Goal: Task Accomplishment & Management: Manage account settings

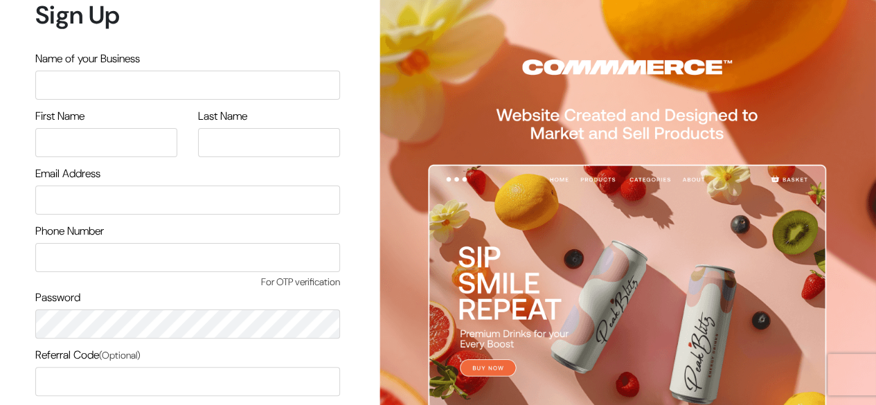
scroll to position [118, 0]
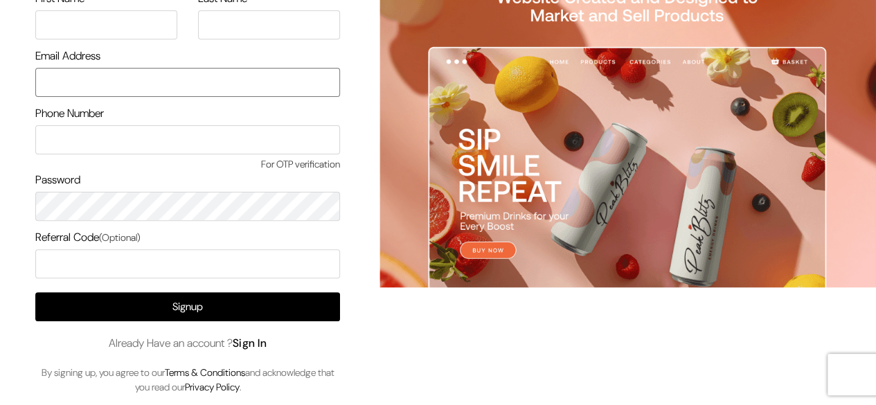
type input "[EMAIL_ADDRESS][DOMAIN_NAME]"
click at [253, 344] on link "Sign In" at bounding box center [250, 343] width 35 height 15
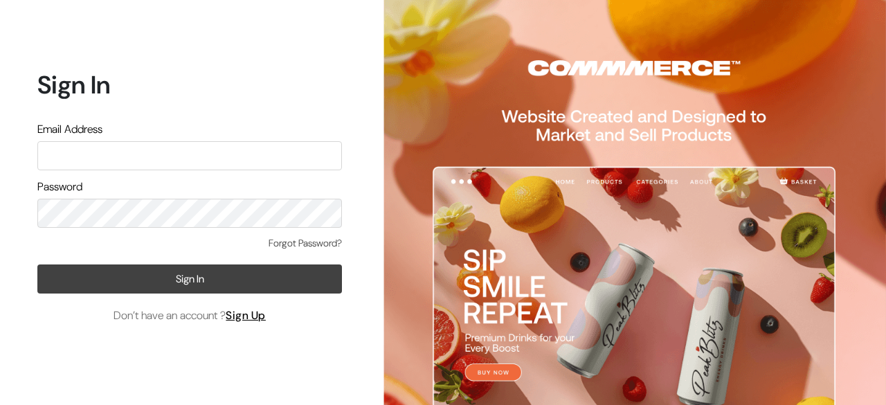
type input "[EMAIL_ADDRESS][DOMAIN_NAME]"
click at [189, 284] on button "Sign In" at bounding box center [189, 278] width 305 height 29
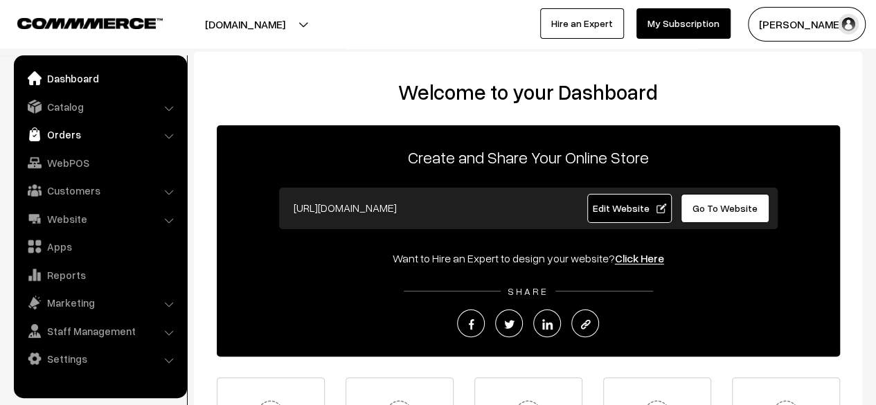
click at [59, 134] on link "Orders" at bounding box center [99, 134] width 165 height 25
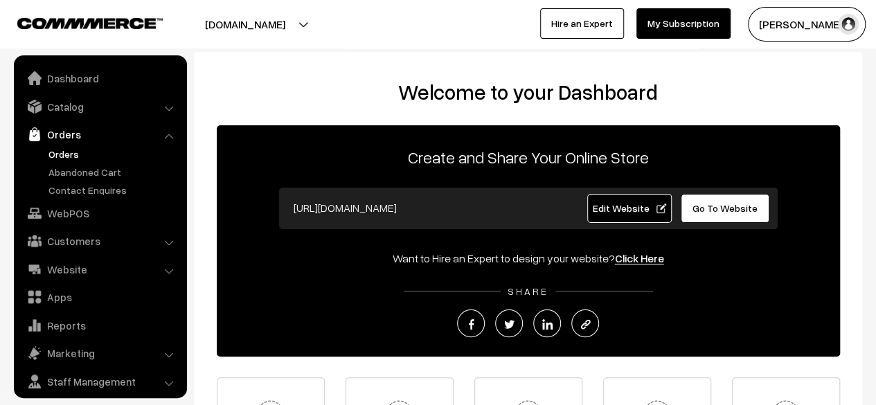
click at [65, 153] on link "Orders" at bounding box center [113, 154] width 137 height 15
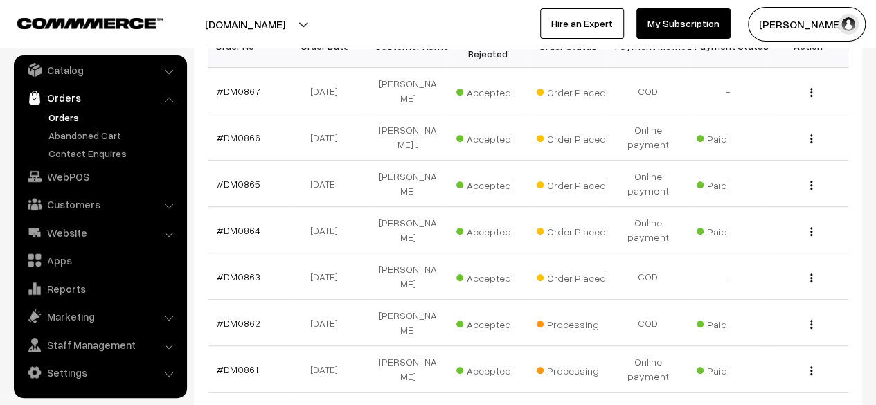
scroll to position [257, 0]
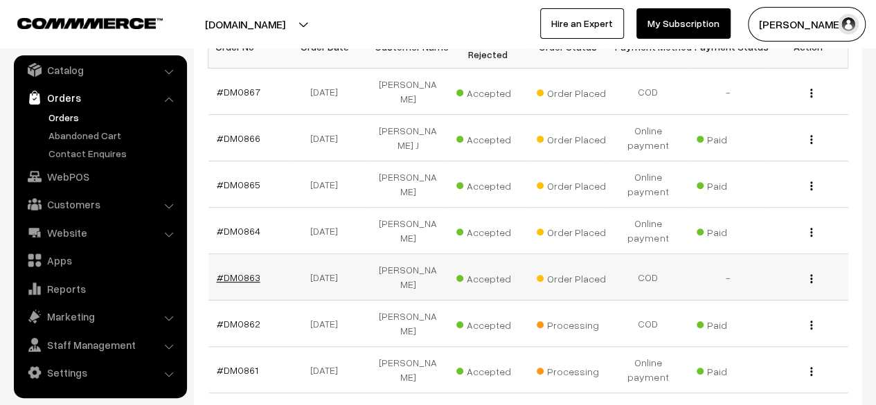
click at [240, 276] on link "#DM0863" at bounding box center [239, 277] width 44 height 12
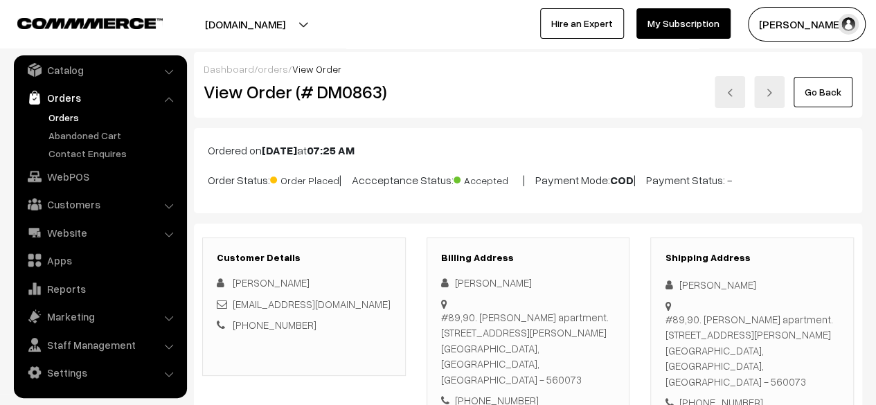
click at [815, 91] on link "Go Back" at bounding box center [822, 92] width 59 height 30
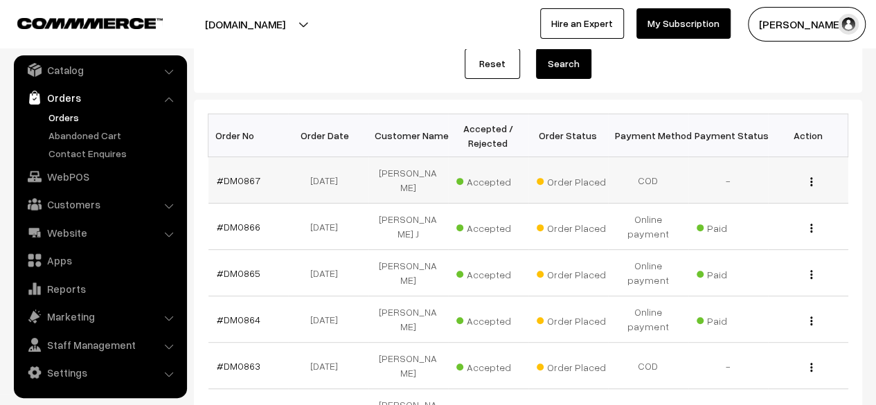
scroll to position [170, 0]
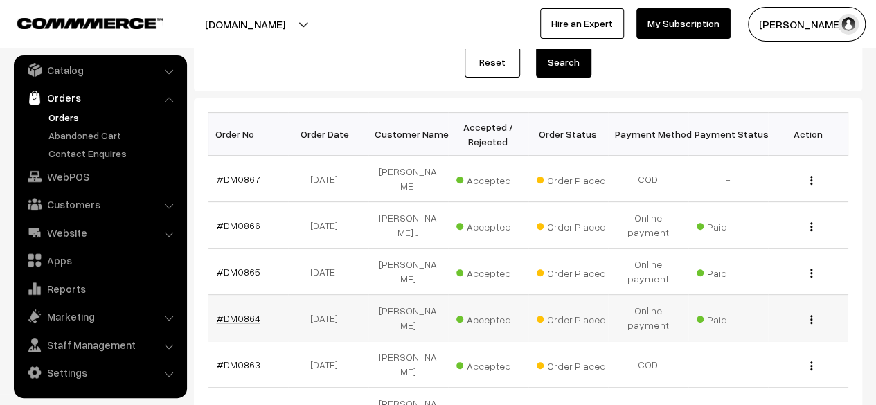
click at [238, 316] on link "#DM0864" at bounding box center [239, 318] width 44 height 12
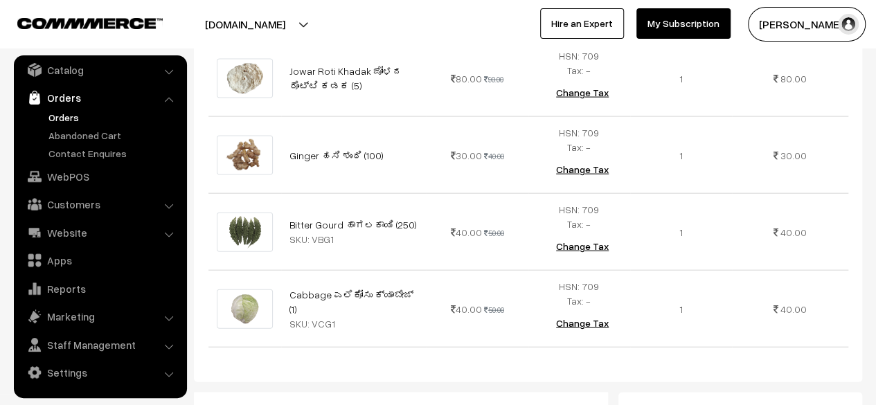
scroll to position [1454, 0]
click at [425, 270] on td "Cabbage‌ ಎಲೆಕೋಸು ಕ್ಯಾಬೇಜ್ (1) SKU: VCG1" at bounding box center [353, 308] width 145 height 77
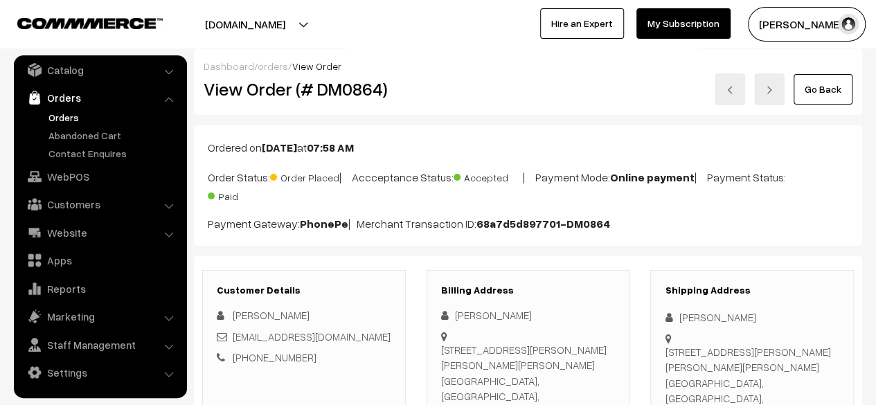
scroll to position [2, 0]
click at [811, 98] on link "Go Back" at bounding box center [822, 90] width 59 height 30
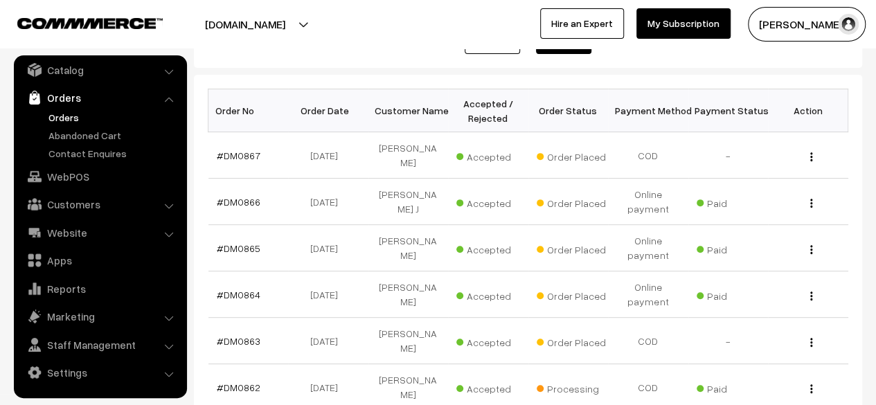
scroll to position [194, 0]
click at [243, 244] on link "#DM0865" at bounding box center [239, 248] width 44 height 12
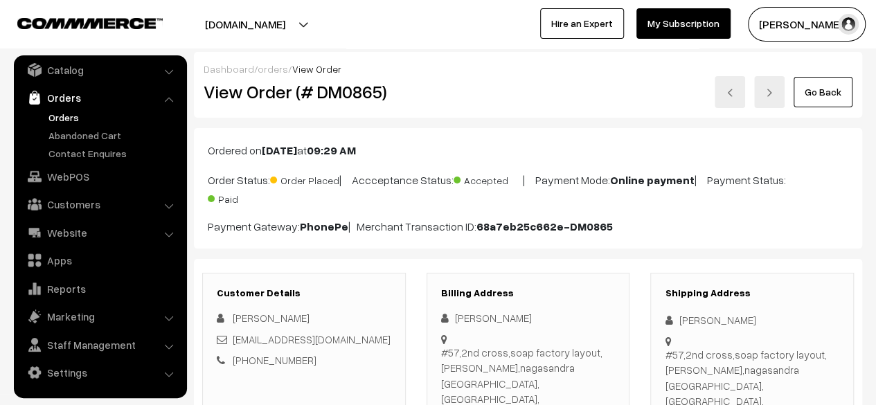
click at [829, 93] on link "Go Back" at bounding box center [822, 92] width 59 height 30
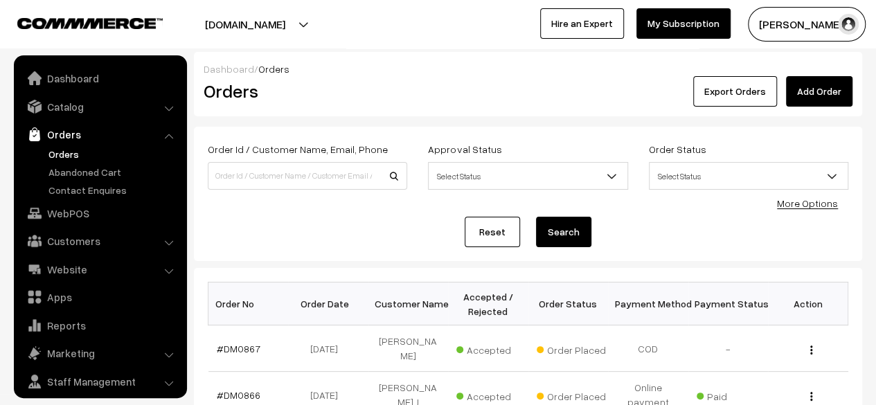
scroll to position [37, 0]
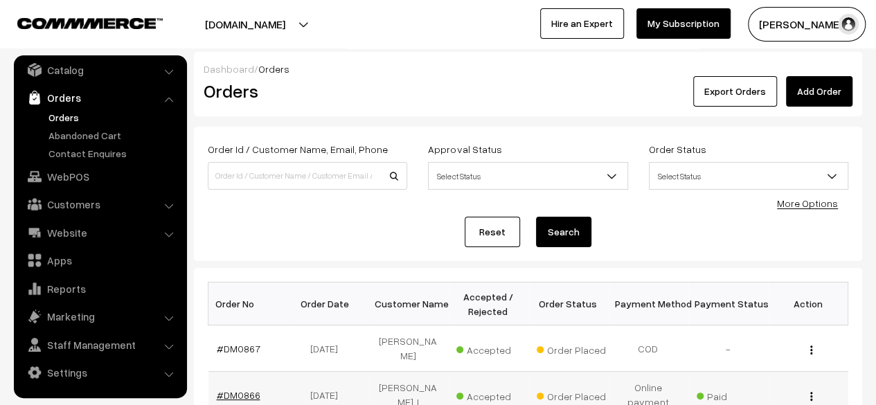
click at [241, 395] on link "#DM0866" at bounding box center [239, 395] width 44 height 12
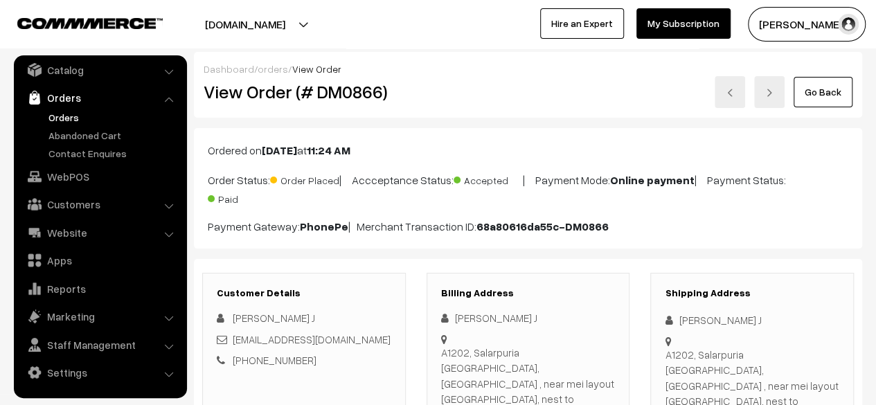
click at [818, 96] on link "Go Back" at bounding box center [822, 92] width 59 height 30
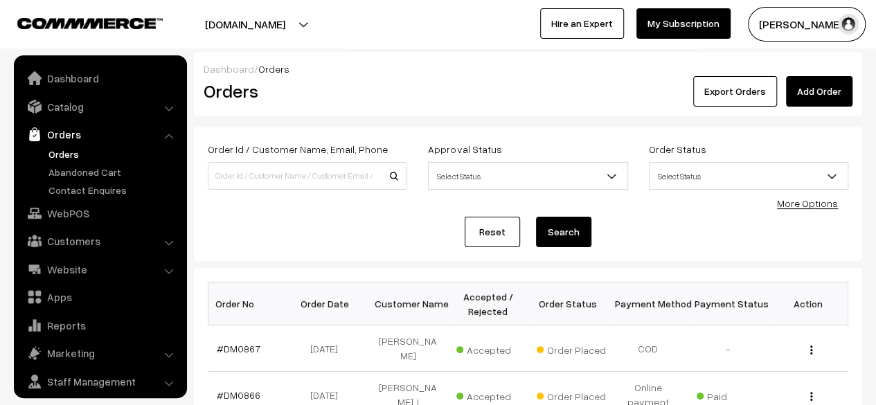
scroll to position [37, 0]
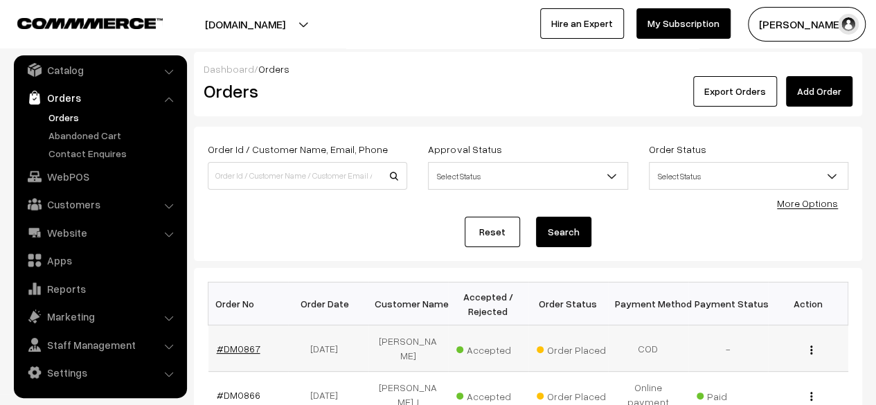
click at [250, 345] on link "#DM0867" at bounding box center [239, 349] width 44 height 12
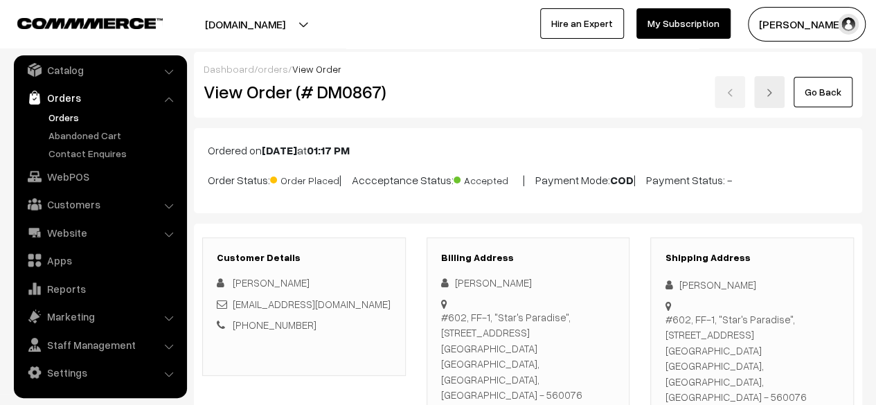
click at [814, 100] on link "Go Back" at bounding box center [822, 92] width 59 height 30
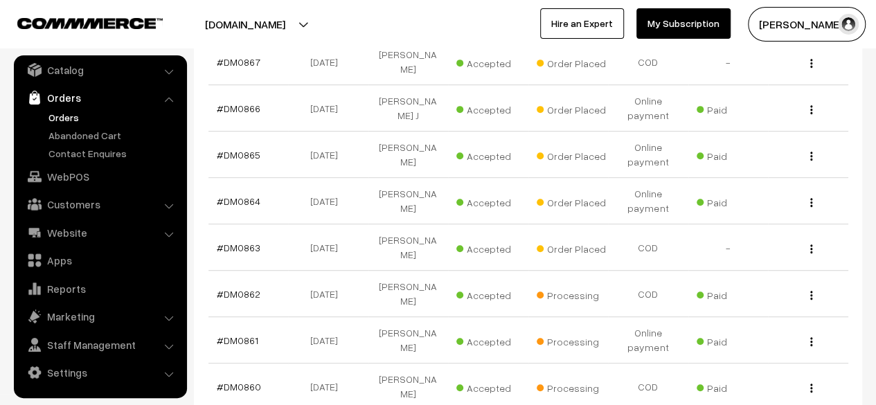
scroll to position [287, 0]
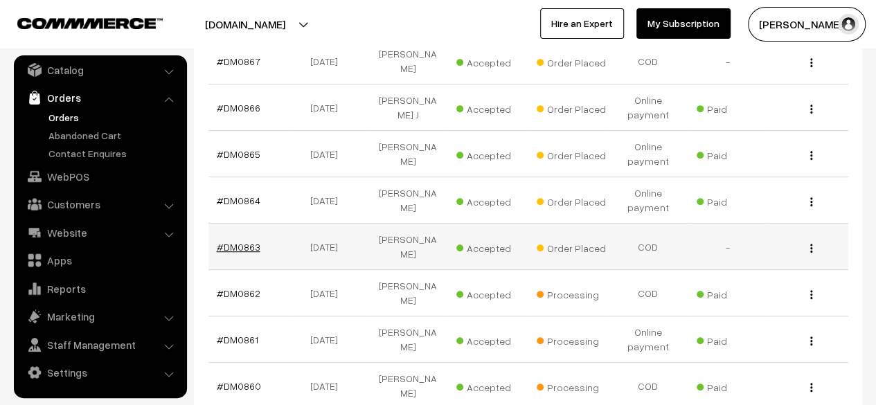
click at [237, 244] on link "#DM0863" at bounding box center [239, 247] width 44 height 12
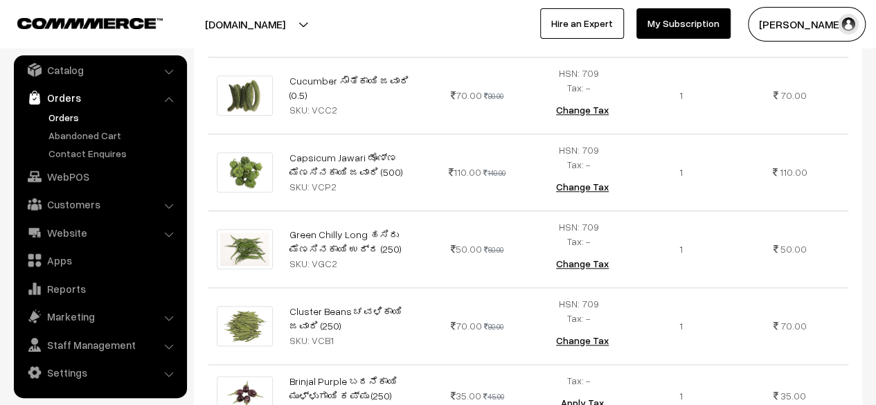
scroll to position [668, 0]
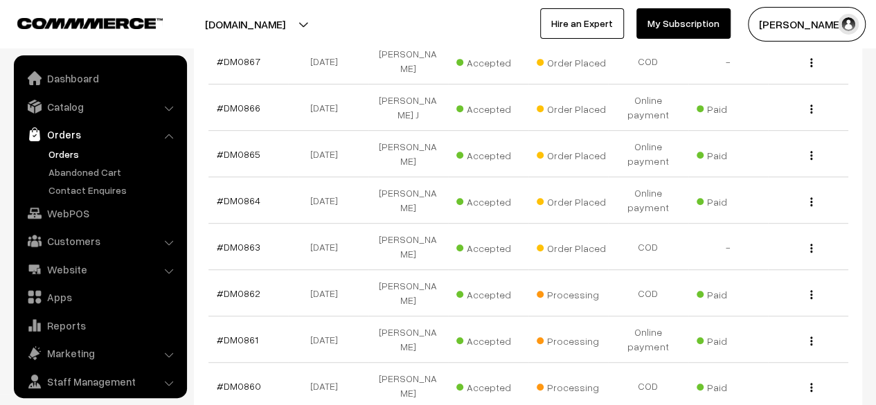
scroll to position [37, 0]
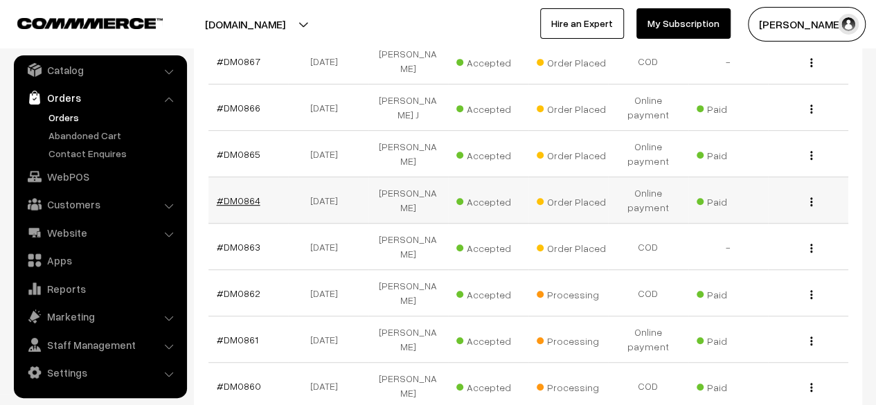
click at [234, 197] on link "#DM0864" at bounding box center [239, 201] width 44 height 12
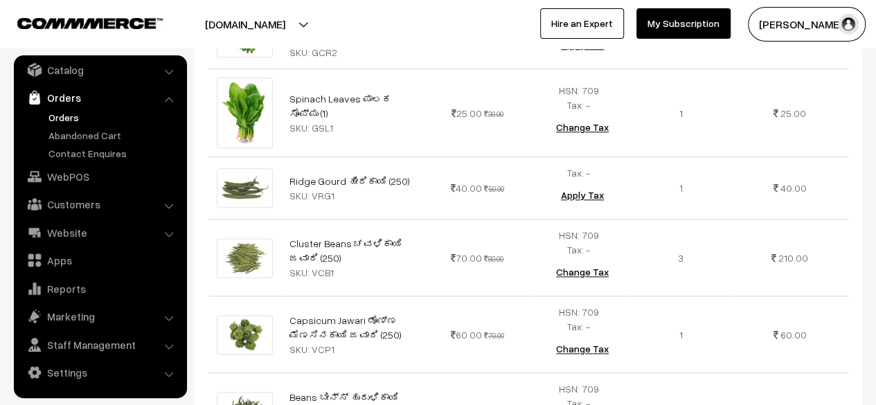
scroll to position [758, 0]
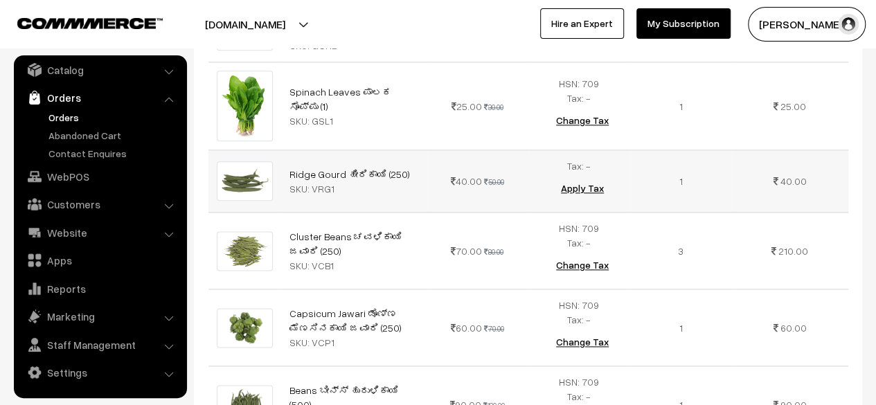
drag, startPoint x: 429, startPoint y: 256, endPoint x: 720, endPoint y: 159, distance: 306.7
click at [720, 159] on td "1" at bounding box center [681, 181] width 102 height 62
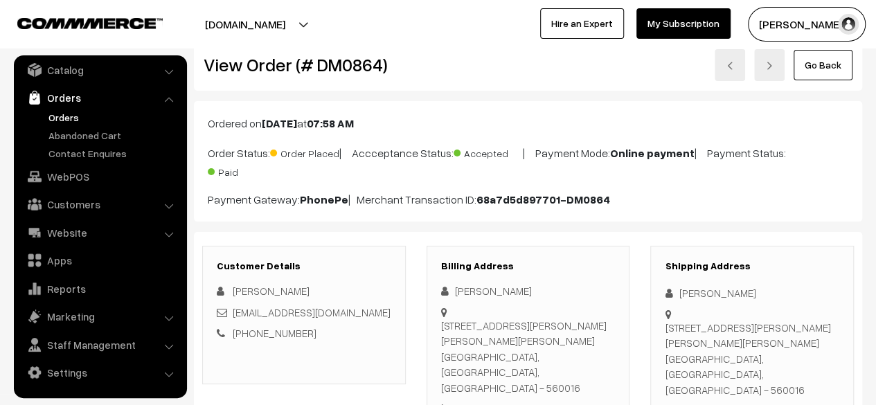
scroll to position [0, 0]
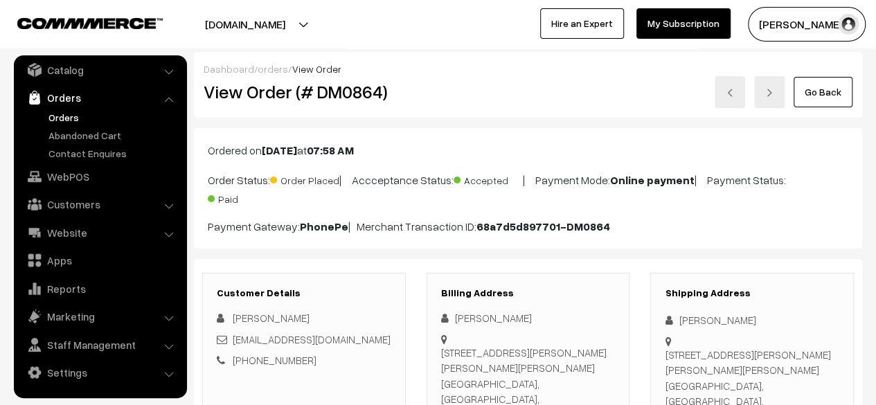
click at [827, 87] on link "Go Back" at bounding box center [822, 92] width 59 height 30
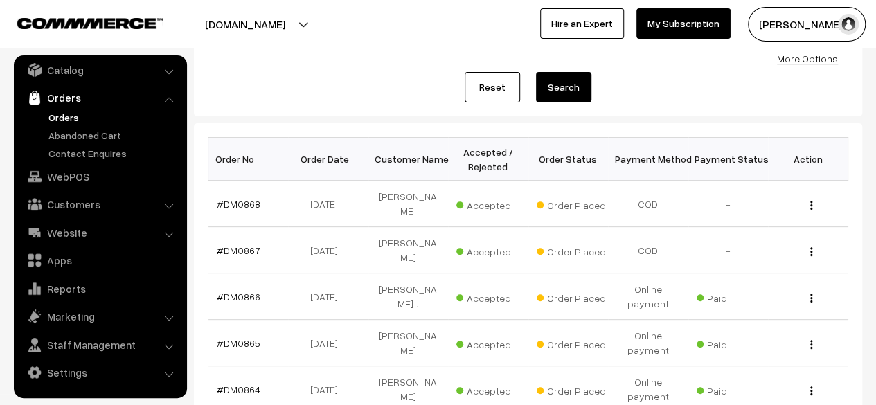
scroll to position [146, 0]
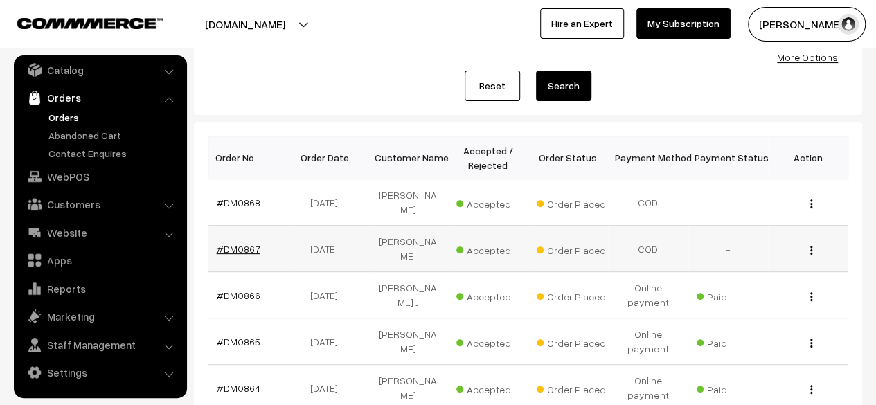
click at [242, 247] on link "#DM0867" at bounding box center [239, 249] width 44 height 12
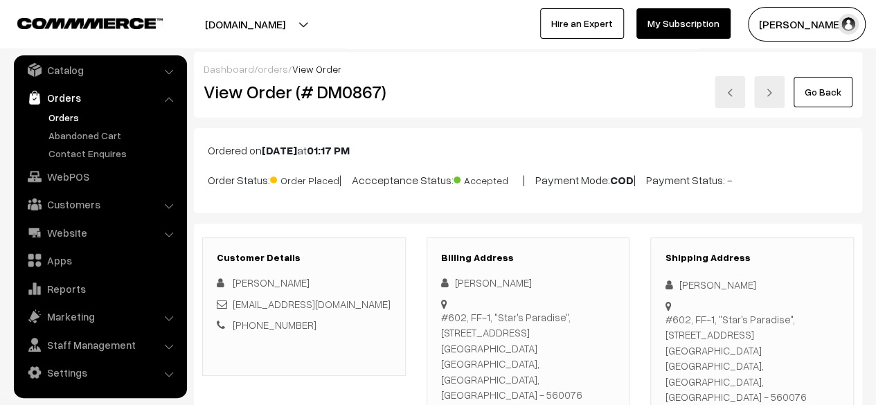
click at [829, 93] on link "Go Back" at bounding box center [822, 92] width 59 height 30
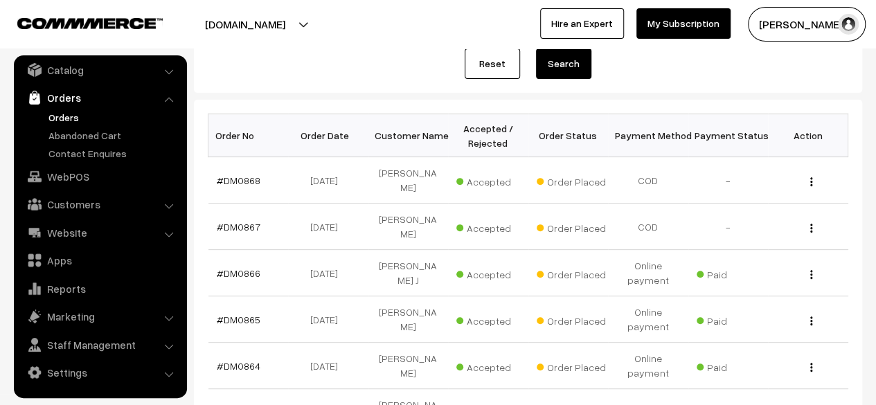
scroll to position [169, 0]
click at [242, 271] on link "#DM0866" at bounding box center [239, 273] width 44 height 12
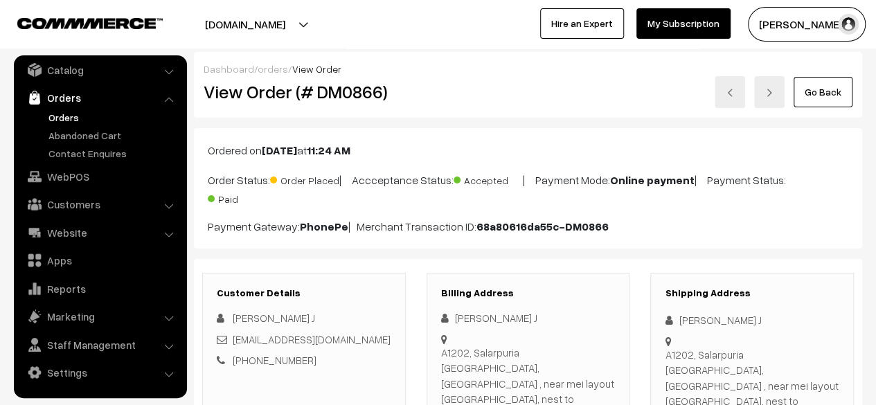
click at [822, 93] on link "Go Back" at bounding box center [822, 92] width 59 height 30
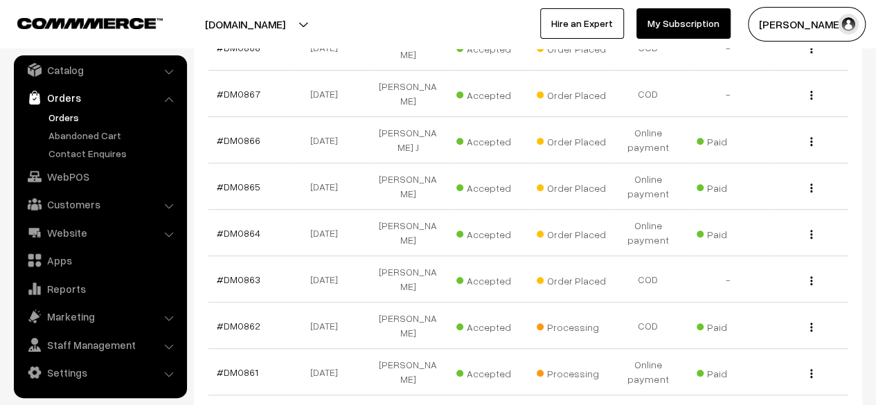
scroll to position [302, 0]
click at [242, 181] on link "#DM0865" at bounding box center [239, 186] width 44 height 12
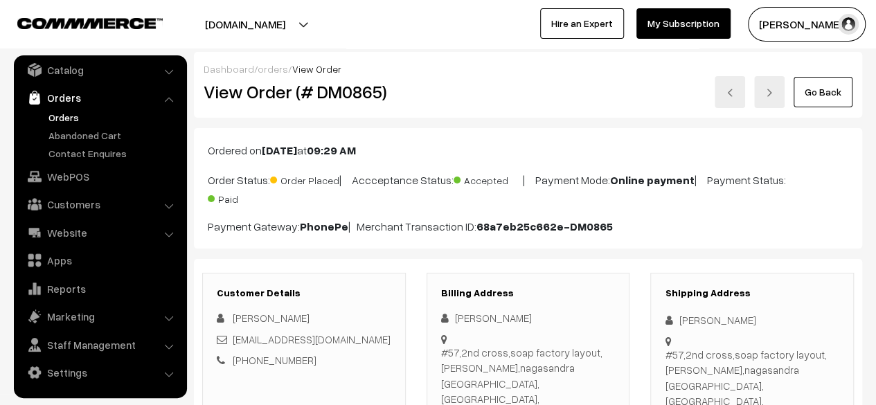
click at [825, 105] on link "Go Back" at bounding box center [822, 92] width 59 height 30
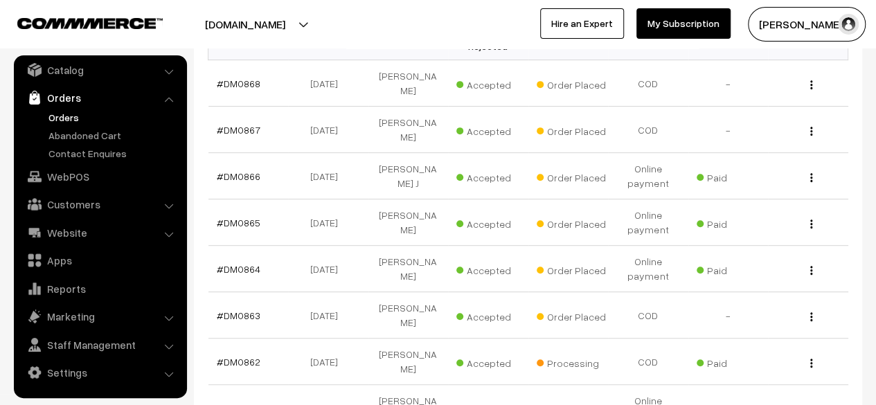
scroll to position [269, 0]
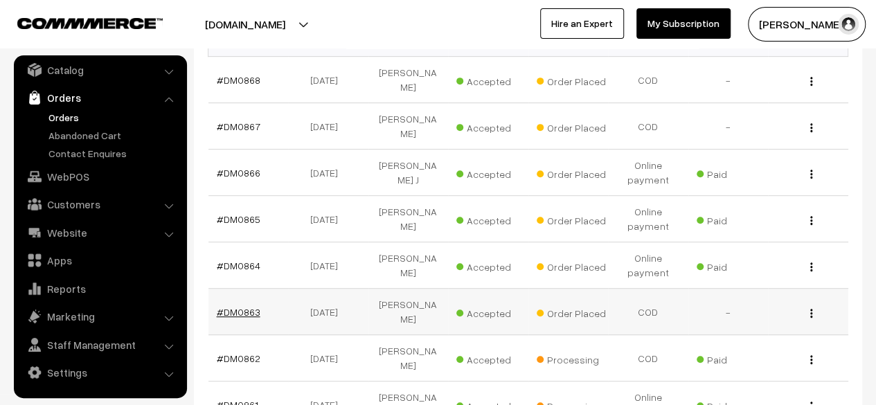
click at [244, 310] on link "#DM0863" at bounding box center [239, 312] width 44 height 12
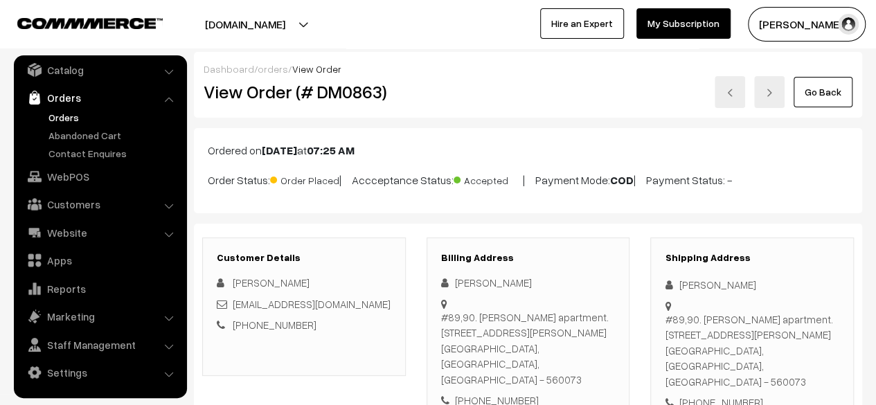
click at [815, 95] on link "Go Back" at bounding box center [822, 92] width 59 height 30
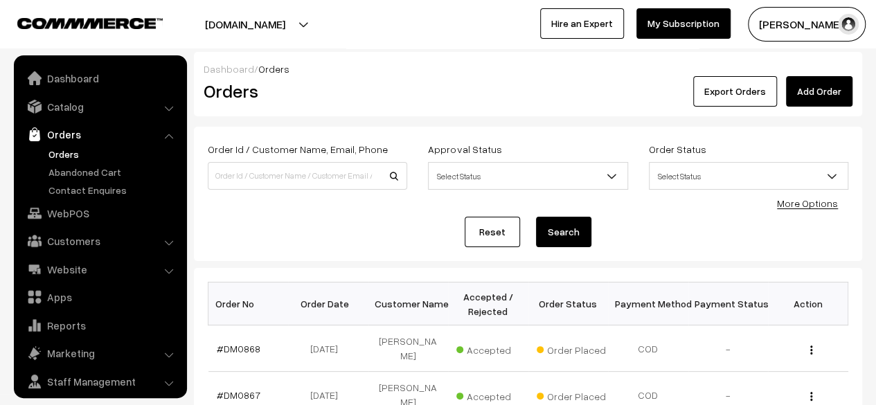
scroll to position [37, 0]
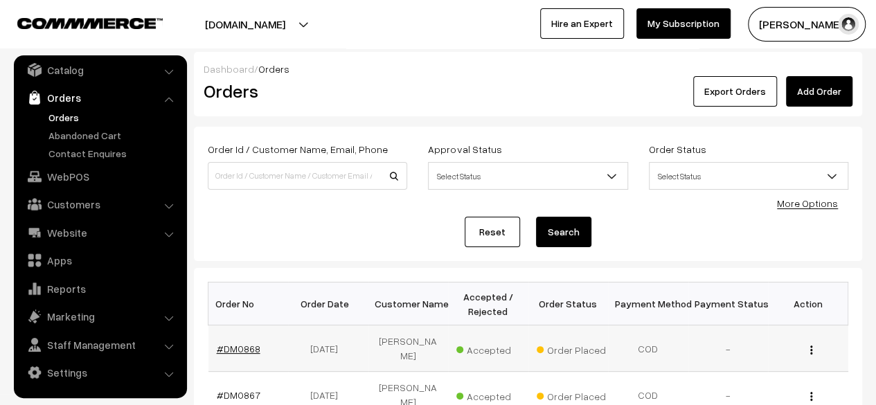
click at [246, 350] on link "#DM0868" at bounding box center [239, 349] width 44 height 12
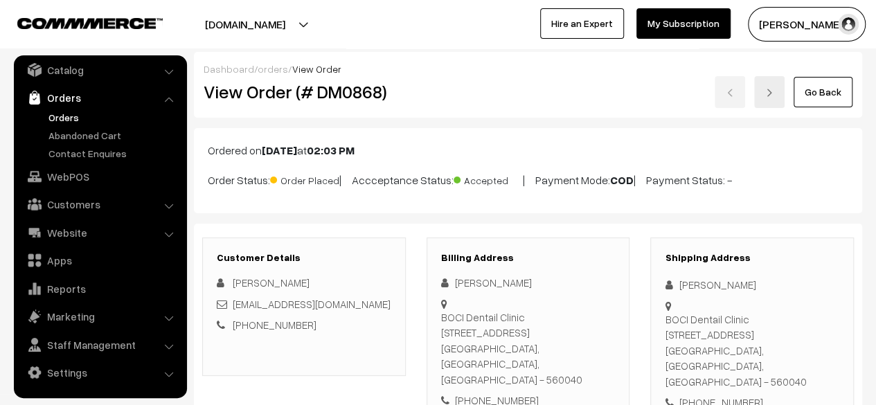
click at [814, 94] on link "Go Back" at bounding box center [822, 92] width 59 height 30
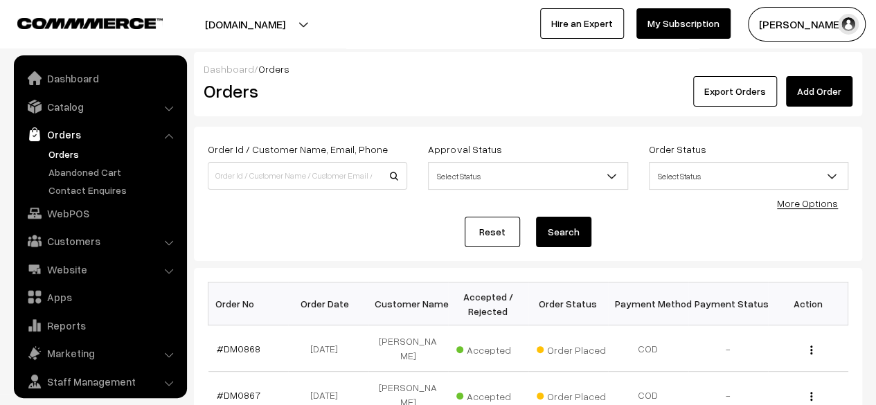
scroll to position [37, 0]
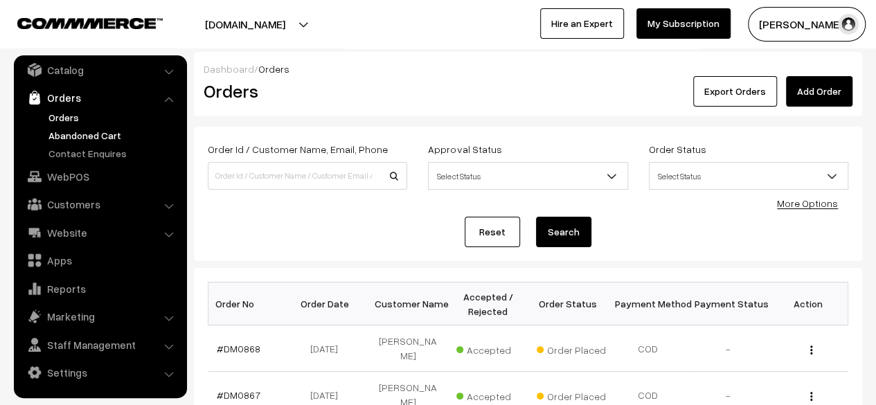
click at [105, 139] on link "Abandoned Cart" at bounding box center [113, 135] width 137 height 15
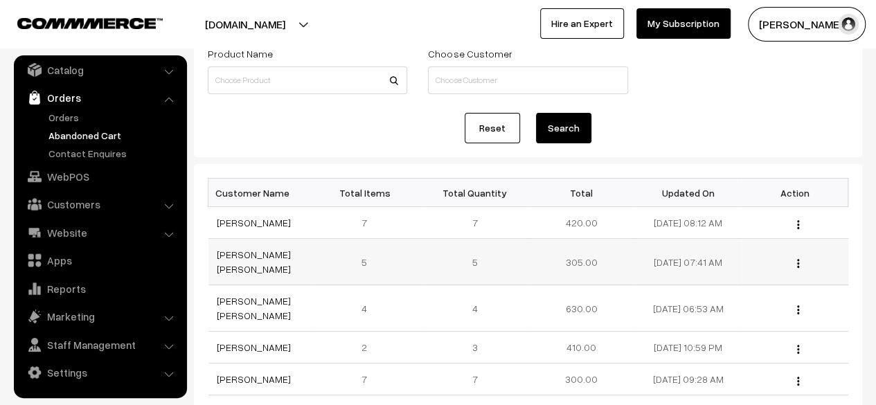
scroll to position [97, 0]
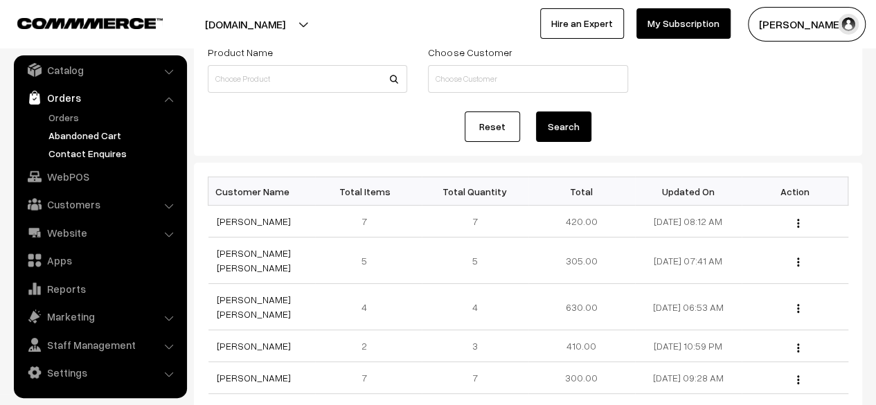
click at [80, 153] on link "Contact Enquires" at bounding box center [113, 153] width 137 height 15
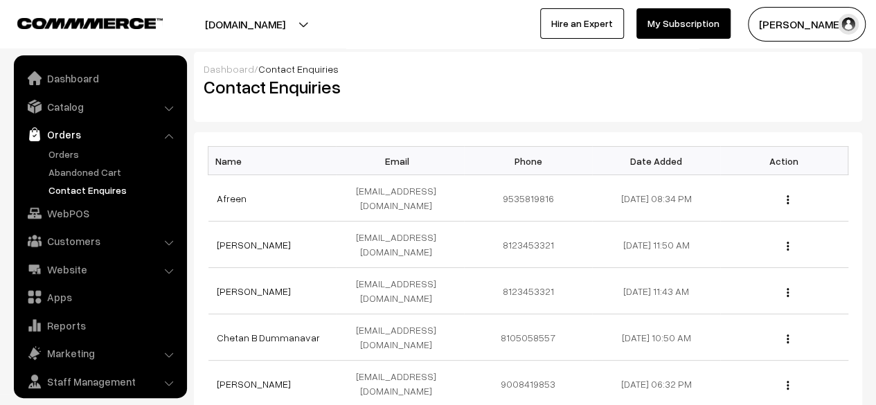
scroll to position [37, 0]
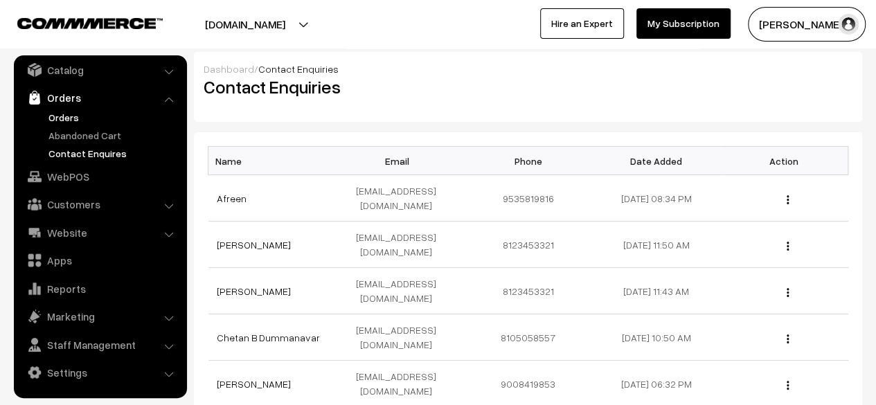
click at [64, 116] on link "Orders" at bounding box center [113, 117] width 137 height 15
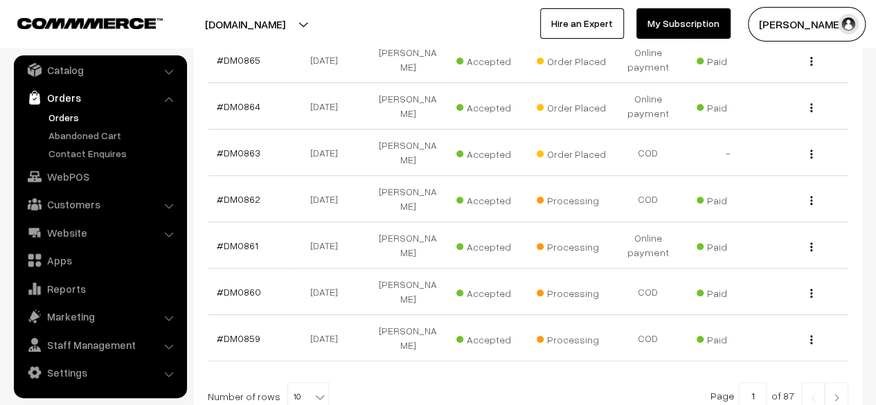
scroll to position [428, 0]
click at [62, 132] on link "Abandoned Cart" at bounding box center [113, 135] width 137 height 15
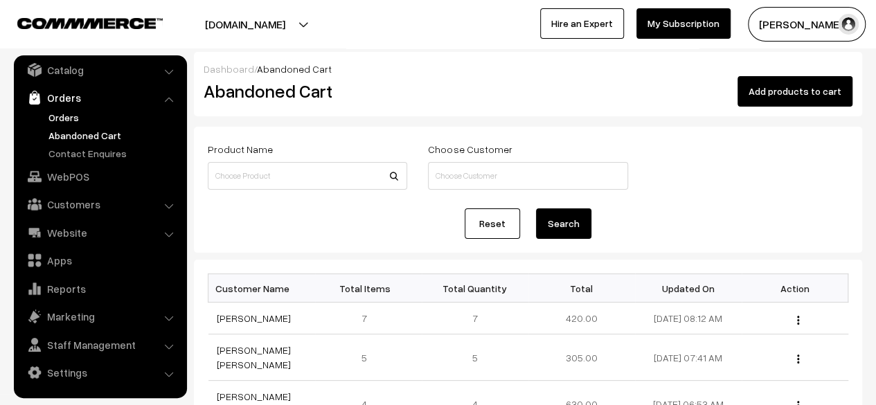
click at [67, 116] on link "Orders" at bounding box center [113, 117] width 137 height 15
